Goal: Information Seeking & Learning: Learn about a topic

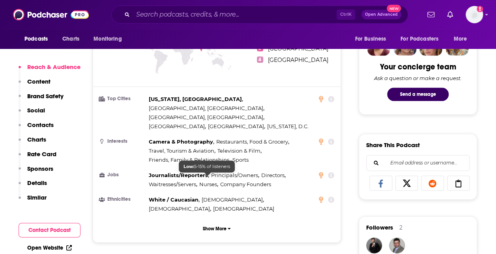
scroll to position [391, 0]
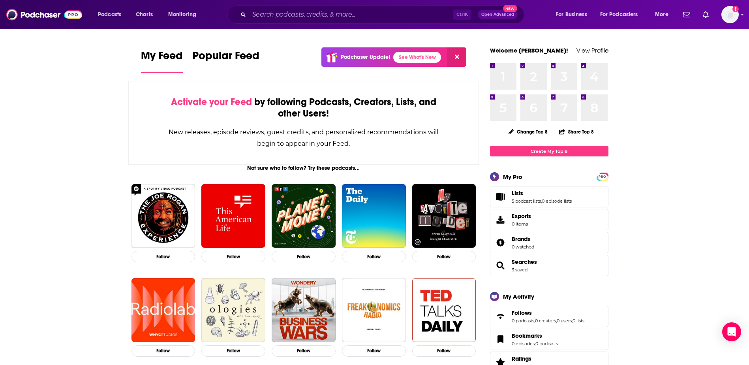
click at [275, 8] on div "Ctrl K Open Advanced New" at bounding box center [376, 15] width 297 height 18
click at [275, 13] on input "Search podcasts, credits, & more..." at bounding box center [351, 14] width 204 height 13
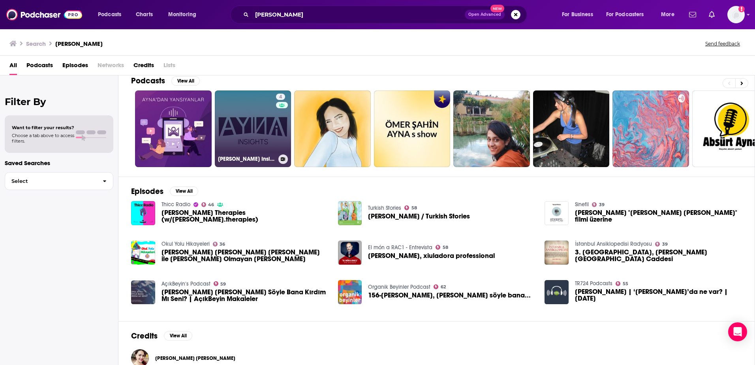
scroll to position [24, 0]
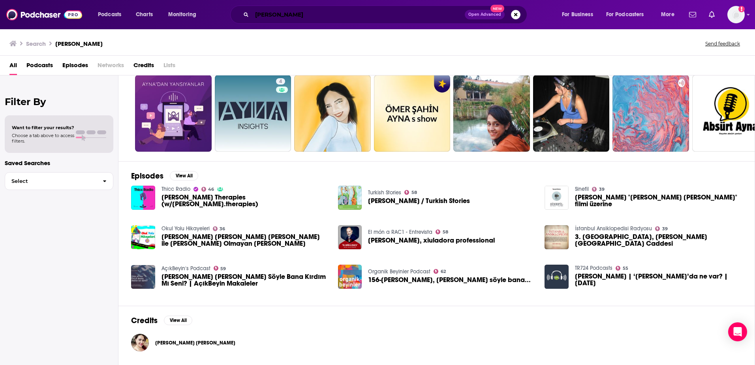
click at [327, 17] on input "ayna" at bounding box center [358, 14] width 213 height 13
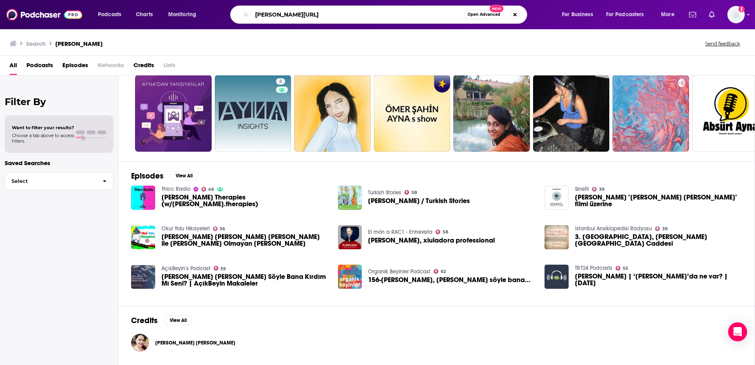
type input "ayna.ai"
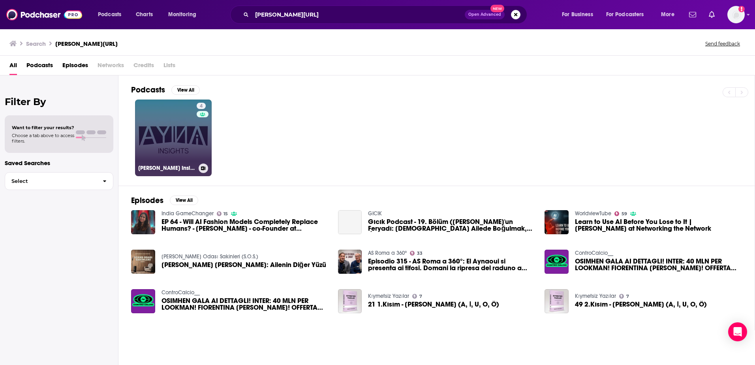
click at [190, 141] on link "4 Ayna Insights" at bounding box center [173, 138] width 77 height 77
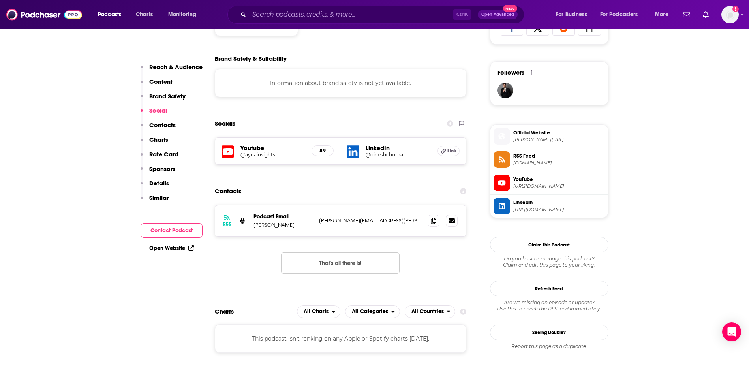
scroll to position [553, 0]
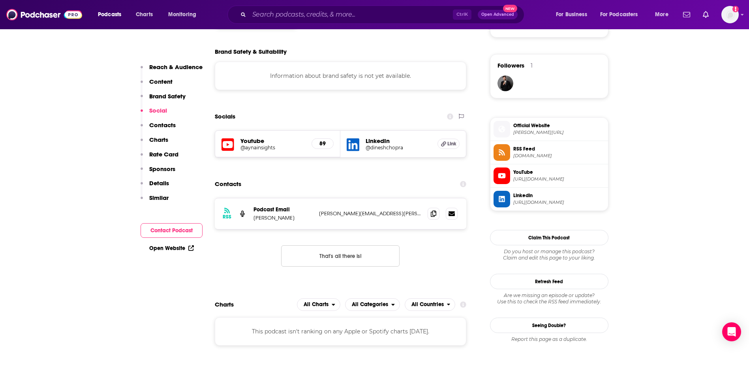
click at [233, 142] on icon at bounding box center [228, 144] width 13 height 13
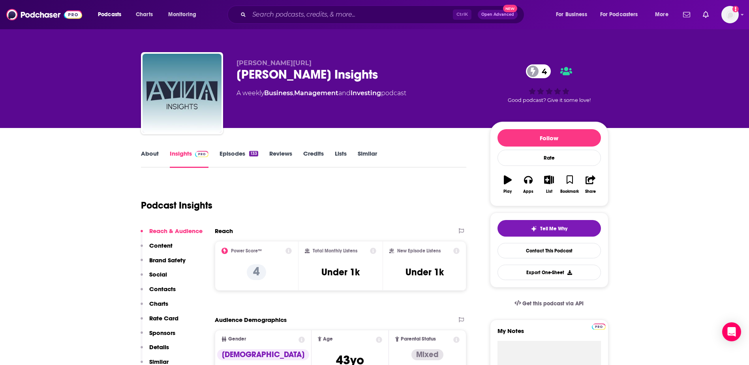
scroll to position [0, 0]
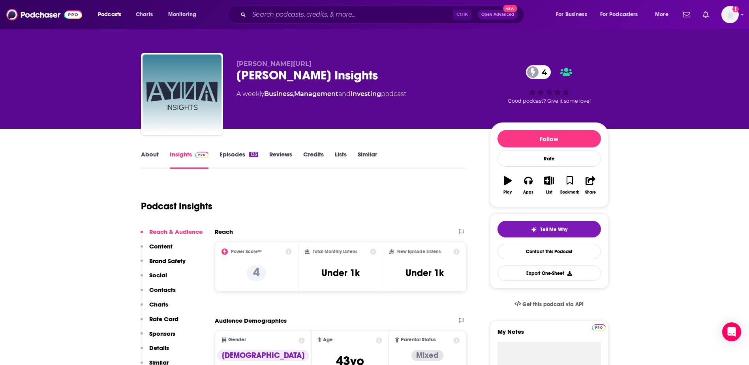
click at [151, 153] on link "About" at bounding box center [150, 159] width 18 height 18
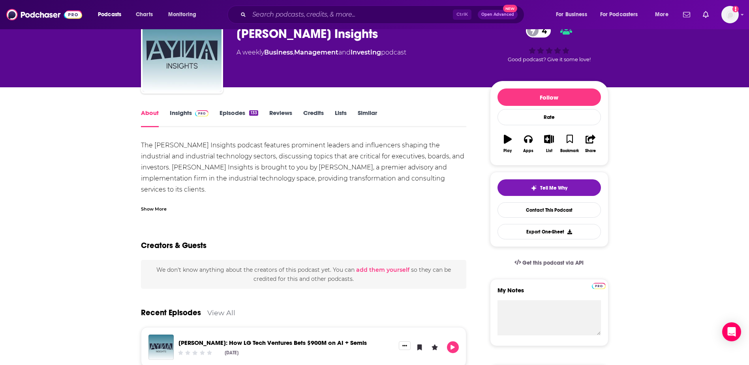
scroll to position [39, 0]
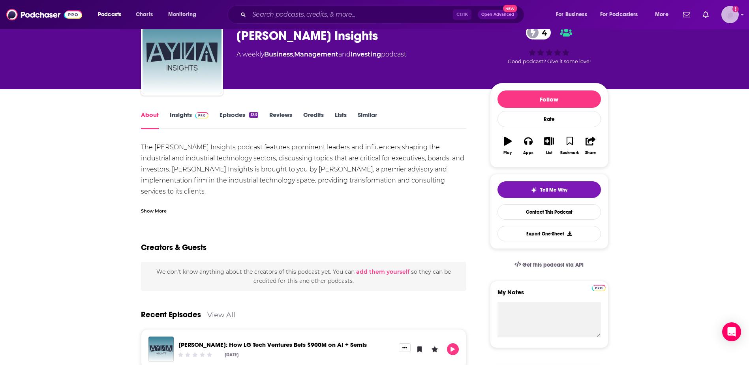
click at [731, 10] on img "Logged in as Padilla_3" at bounding box center [730, 14] width 17 height 17
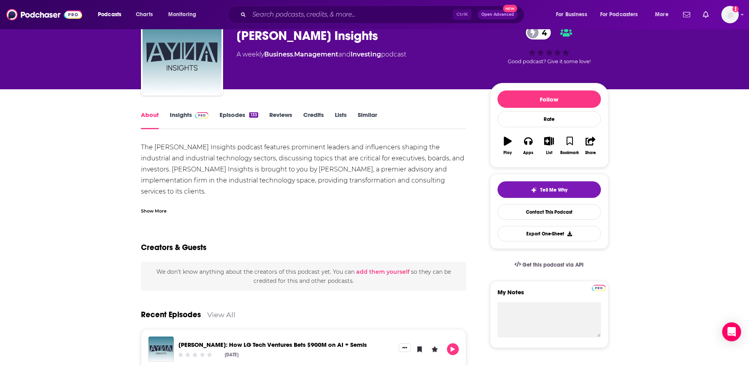
click at [715, 17] on div "Add a profile image" at bounding box center [709, 14] width 59 height 17
click at [729, 17] on img "Logged in as Padilla_3" at bounding box center [730, 14] width 17 height 17
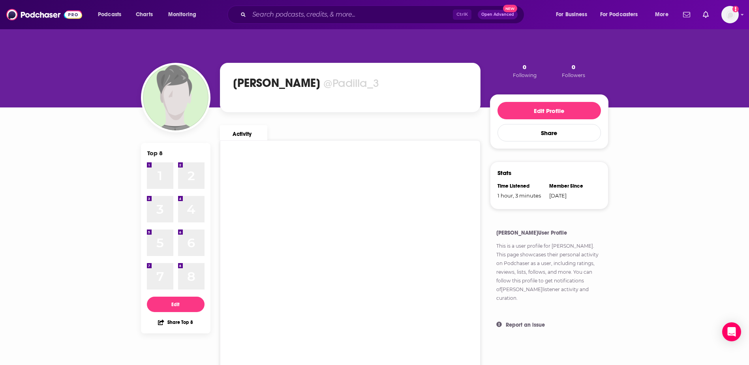
click at [88, 226] on div "Top 8 1 1 2 2 3 3 4 4 5 5 6 6 7 7 8 8 Edit Share Top 8 [PERSON_NAME] @Padilla_3…" at bounding box center [374, 253] width 749 height 450
